Goal: Task Accomplishment & Management: Use online tool/utility

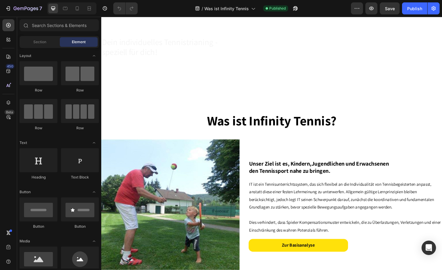
scroll to position [47, 0]
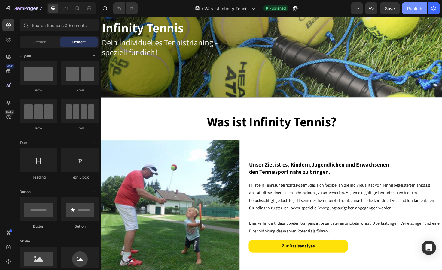
click at [411, 8] on div "Publish" at bounding box center [414, 8] width 15 height 6
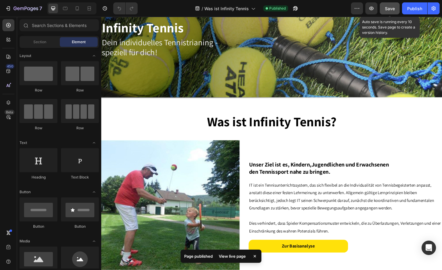
click at [390, 8] on span "Save" at bounding box center [390, 8] width 10 height 5
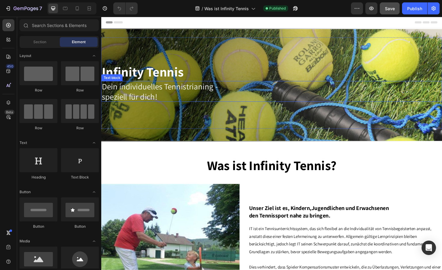
scroll to position [0, 0]
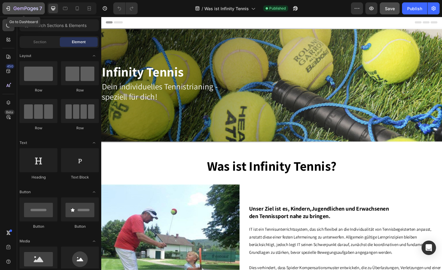
click at [25, 7] on icon "button" at bounding box center [26, 8] width 25 height 5
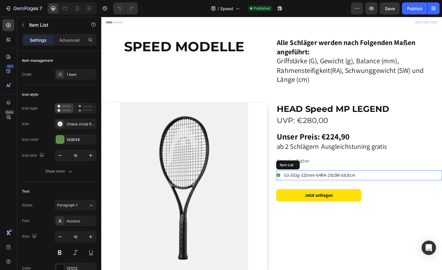
click at [378, 181] on div "G3-303g-320mm-64RA-291SW-68,8cm" at bounding box center [373, 185] width 175 height 11
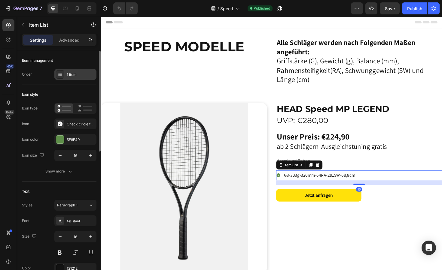
click at [70, 74] on div "1 item" at bounding box center [81, 74] width 28 height 5
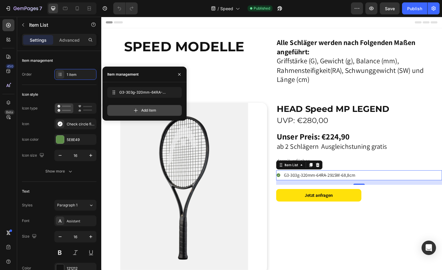
click at [137, 111] on icon at bounding box center [136, 111] width 6 height 6
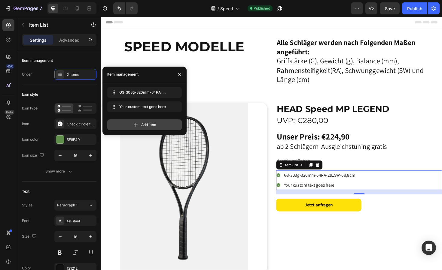
click at [137, 124] on icon at bounding box center [136, 125] width 6 height 6
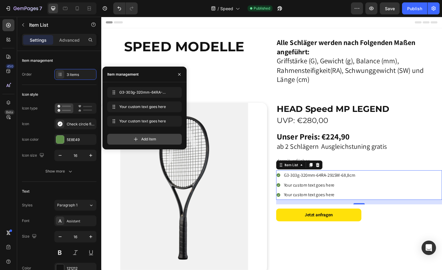
click at [137, 124] on span "Your custom text goes here" at bounding box center [143, 121] width 48 height 5
click at [136, 137] on icon at bounding box center [136, 139] width 6 height 6
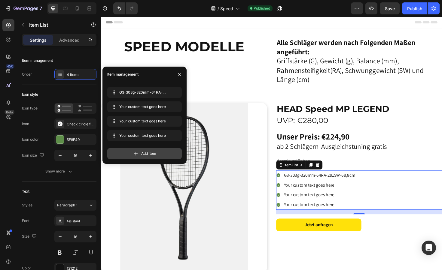
click at [136, 154] on icon at bounding box center [136, 154] width 6 height 6
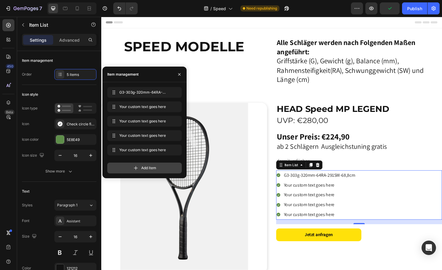
click at [136, 169] on icon at bounding box center [136, 168] width 6 height 6
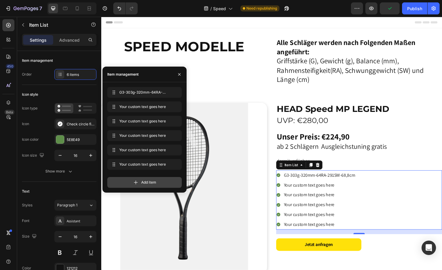
click at [136, 182] on icon at bounding box center [136, 183] width 6 height 6
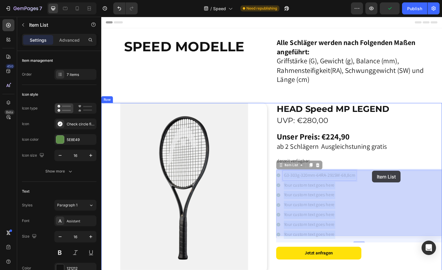
drag, startPoint x: 369, startPoint y: 181, endPoint x: 388, endPoint y: 180, distance: 18.9
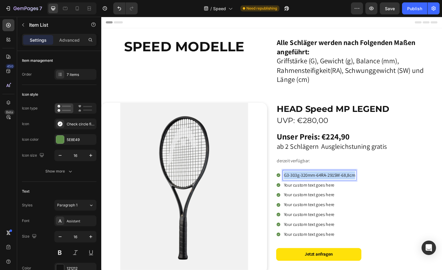
drag, startPoint x: 368, startPoint y: 182, endPoint x: 293, endPoint y: 183, distance: 74.8
click at [293, 183] on div "G3-303g-320mm-64RA-291SW-68,8cm" at bounding box center [328, 185] width 84 height 11
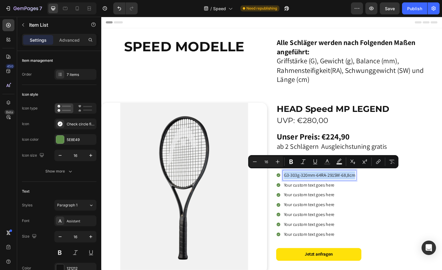
copy p "G3-303g-320mm-64RA-291SW-68,8cm"
click at [323, 193] on p "Your custom text goes here" at bounding box center [331, 195] width 75 height 9
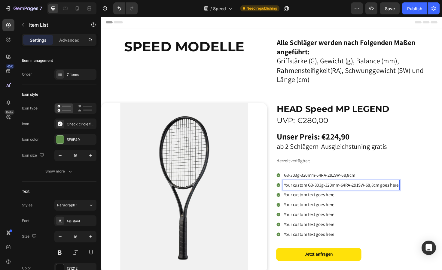
click at [319, 193] on p "Your custom G3-303g-320mm-64RA-291SW-68,8cm goes here" at bounding box center [354, 195] width 121 height 9
click at [391, 192] on div "G3-303g-320mm-64RA-291SW-68,8cm goes here" at bounding box center [343, 195] width 98 height 11
click at [351, 204] on p "Your custom text goes here" at bounding box center [331, 205] width 75 height 9
click at [355, 215] on p "Your custom text goes here" at bounding box center [331, 216] width 75 height 9
click at [370, 193] on p "G3-301g-317mm-64RA-288SW-68,8cm" at bounding box center [331, 195] width 75 height 9
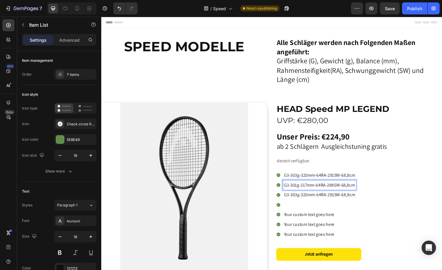
drag, startPoint x: 368, startPoint y: 198, endPoint x: 293, endPoint y: 191, distance: 75.7
click at [293, 191] on div "G3-301g-317mm-64RA-288SW-68,8cm" at bounding box center [328, 195] width 84 height 11
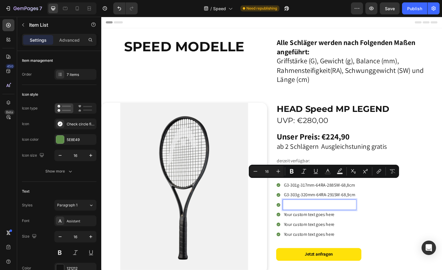
click at [300, 212] on p "Rich Text Editor. Editing area: main" at bounding box center [331, 216] width 75 height 9
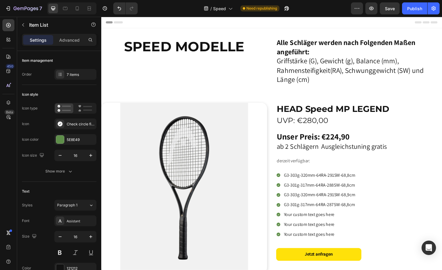
click at [353, 223] on p "Your custom text goes here" at bounding box center [331, 226] width 75 height 9
click at [358, 234] on p "Your custom text goes here" at bounding box center [332, 237] width 76 height 9
click at [358, 245] on p "Your custom text goes here" at bounding box center [332, 247] width 76 height 9
click at [403, 247] on div "G3-303g-320mm-64RA-291SW-68,8cm G3-301g-317mm-64RA-288SW-68,8cm G3-303g-320mm-6…" at bounding box center [373, 216] width 175 height 73
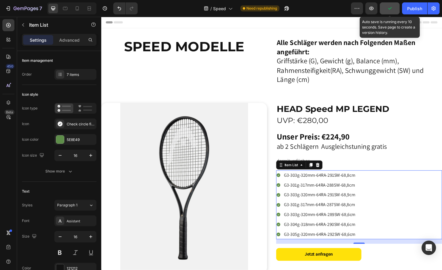
click at [388, 8] on icon "button" at bounding box center [390, 8] width 6 height 6
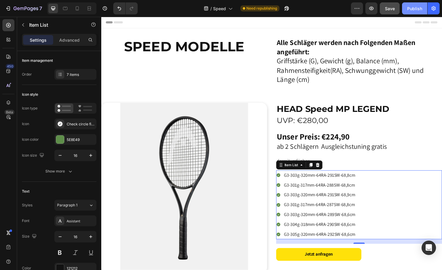
click at [412, 7] on div "Publish" at bounding box center [414, 8] width 15 height 6
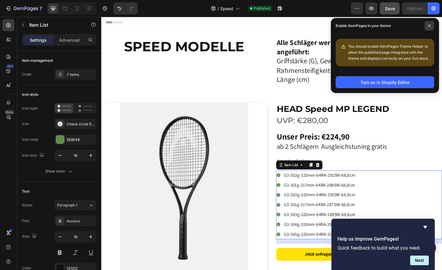
click at [430, 25] on icon at bounding box center [429, 25] width 3 height 3
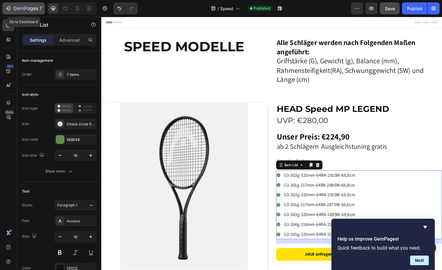
click at [33, 9] on icon "button" at bounding box center [34, 8] width 3 height 3
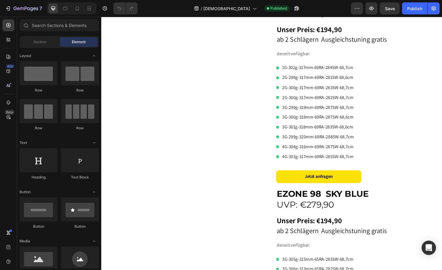
scroll to position [1061, 0]
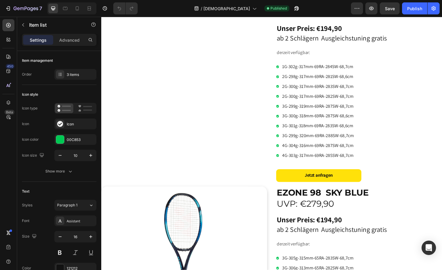
click at [70, 73] on div "3 items" at bounding box center [81, 74] width 28 height 5
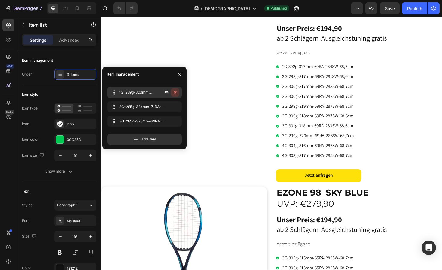
click at [176, 91] on icon "button" at bounding box center [175, 93] width 3 height 4
click at [176, 91] on div "Delete" at bounding box center [171, 92] width 11 height 5
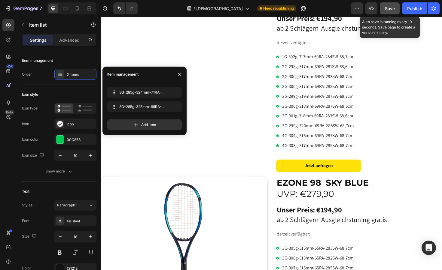
click at [389, 10] on span "Save" at bounding box center [390, 8] width 10 height 5
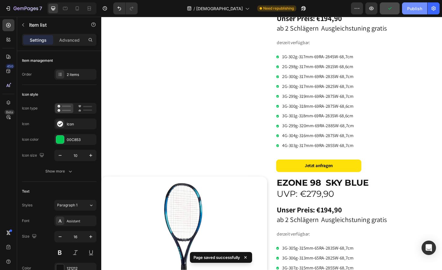
click at [415, 8] on div "Publish" at bounding box center [414, 8] width 15 height 6
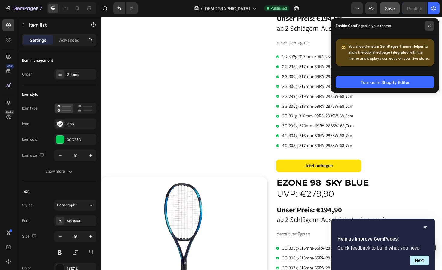
click at [430, 25] on icon at bounding box center [429, 25] width 3 height 3
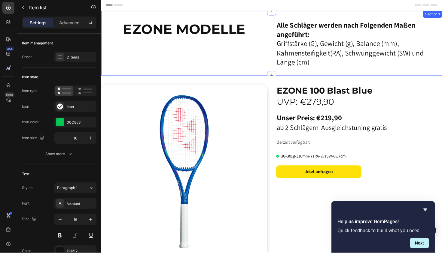
scroll to position [0, 0]
